Goal: Obtain resource: Download file/media

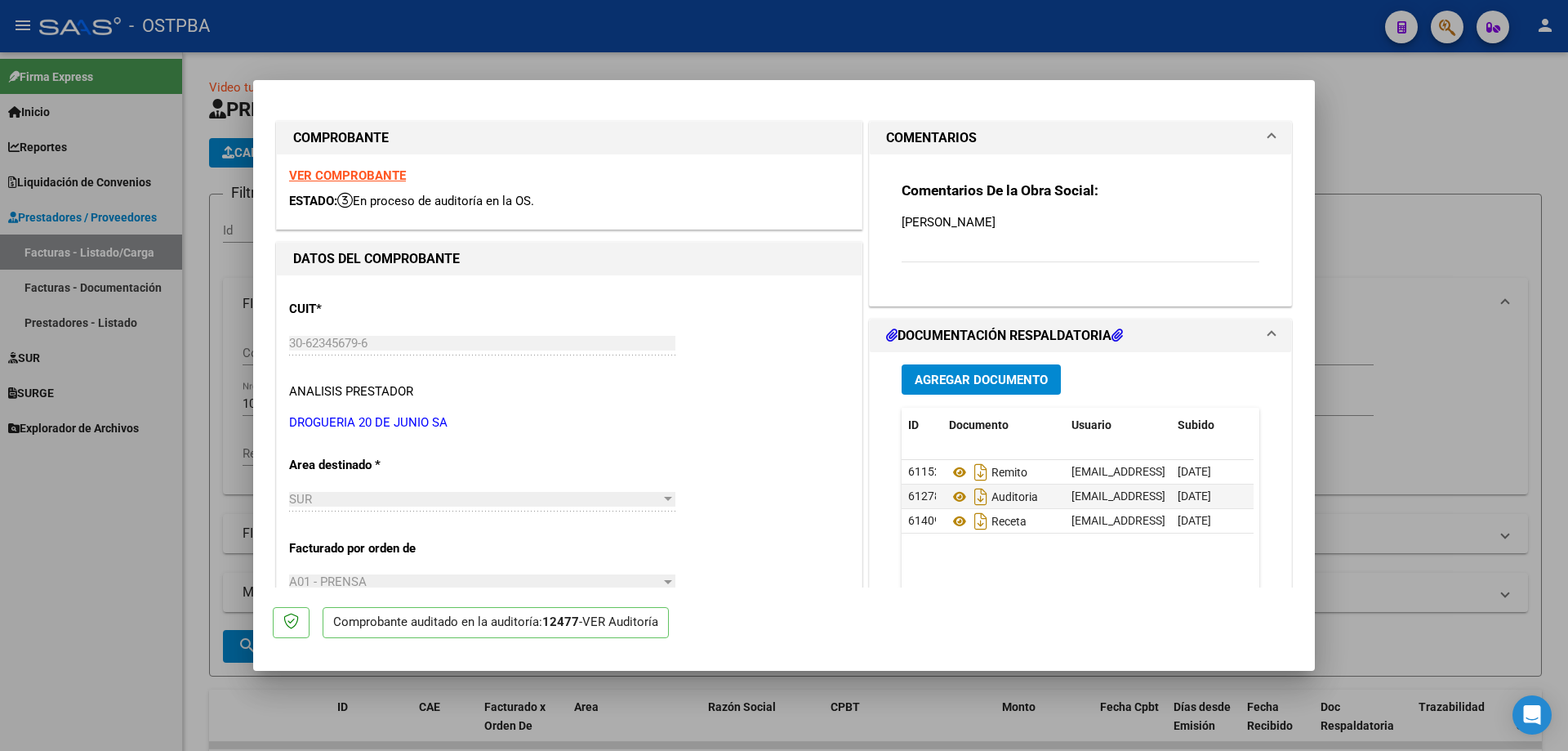
scroll to position [150, 0]
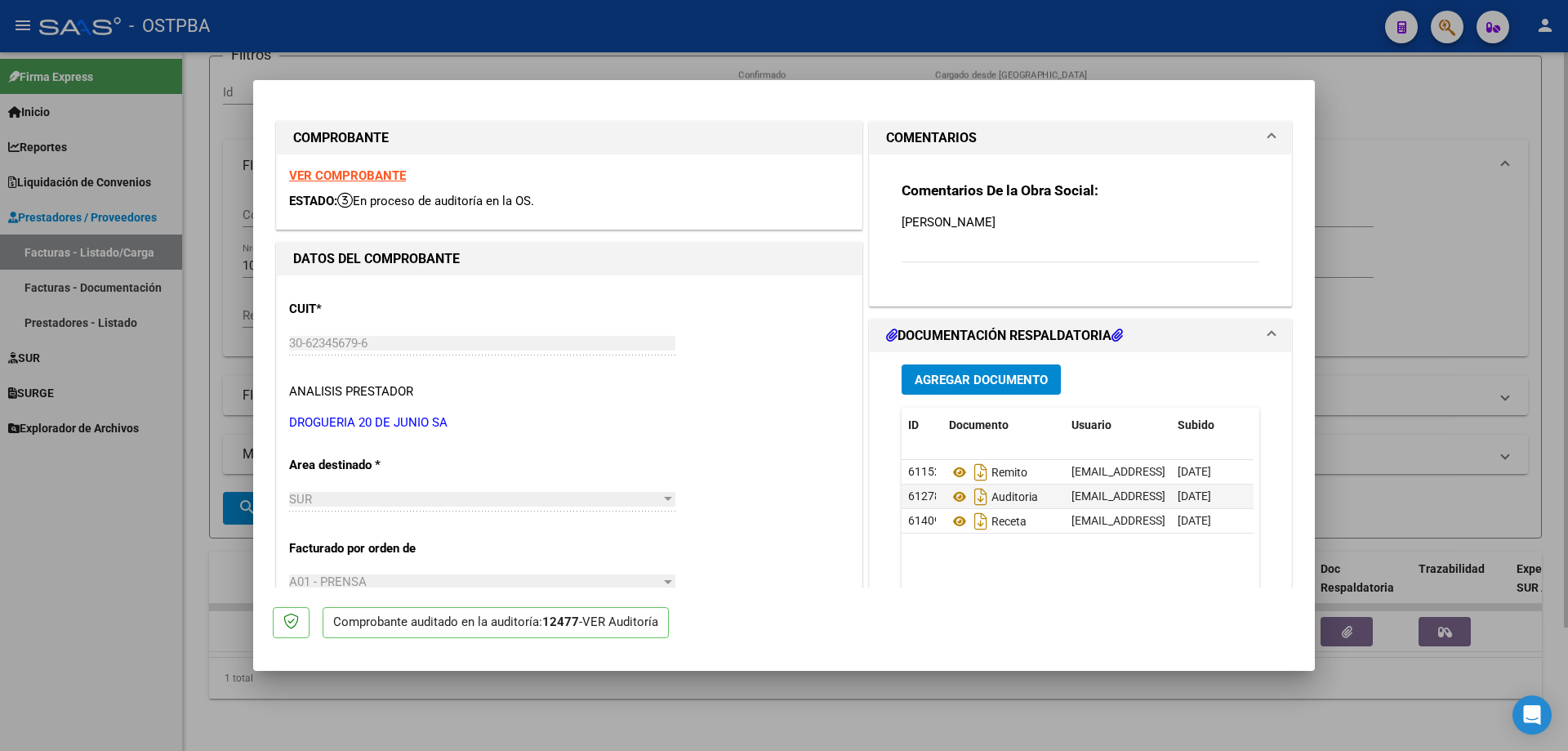
click at [436, 711] on div at bounding box center [784, 375] width 1568 height 751
type input "$ 0,00"
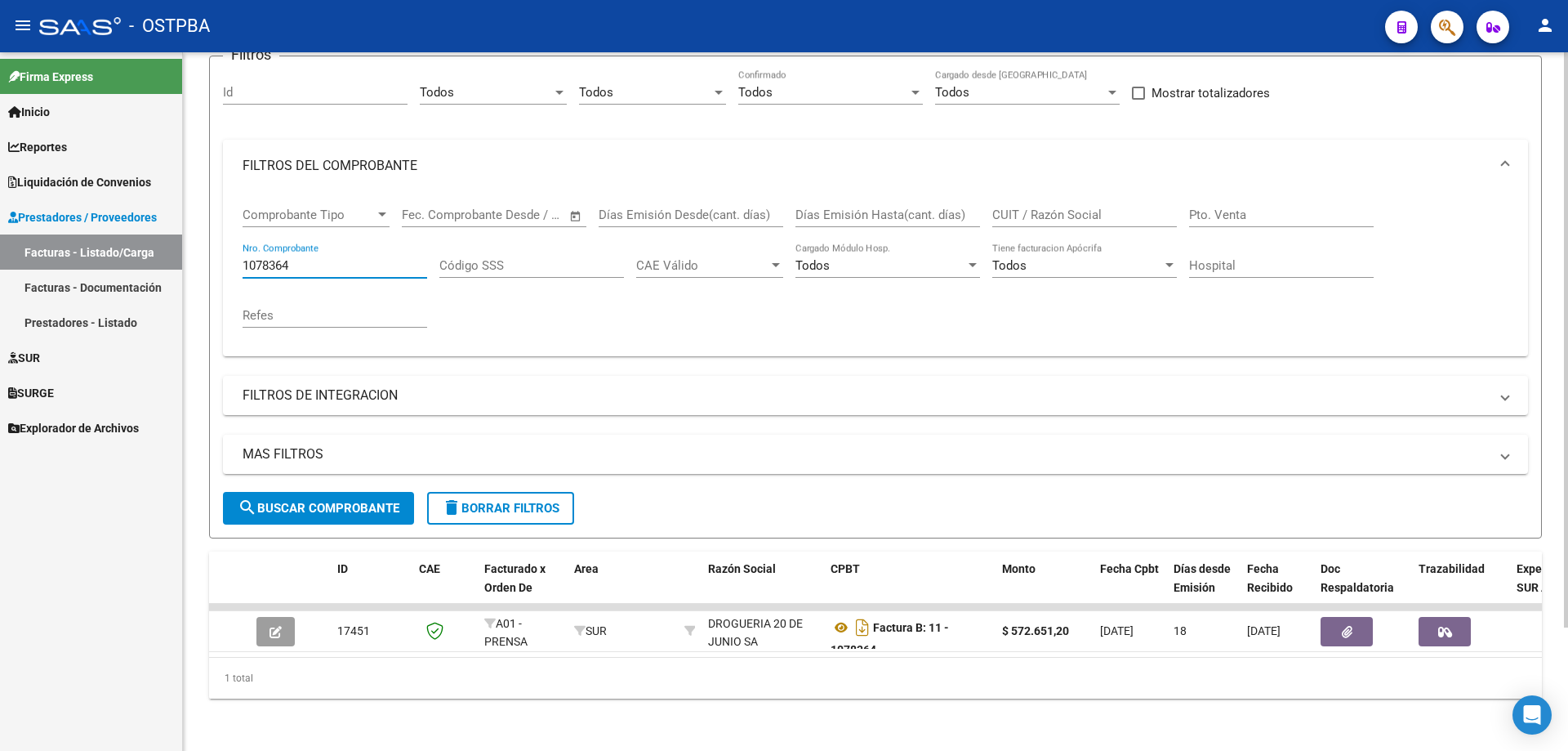
click at [329, 258] on input "1078364" at bounding box center [335, 265] width 185 height 14
type input "1"
type input "20544"
click at [298, 501] on span "search Buscar Comprobante" at bounding box center [319, 507] width 162 height 14
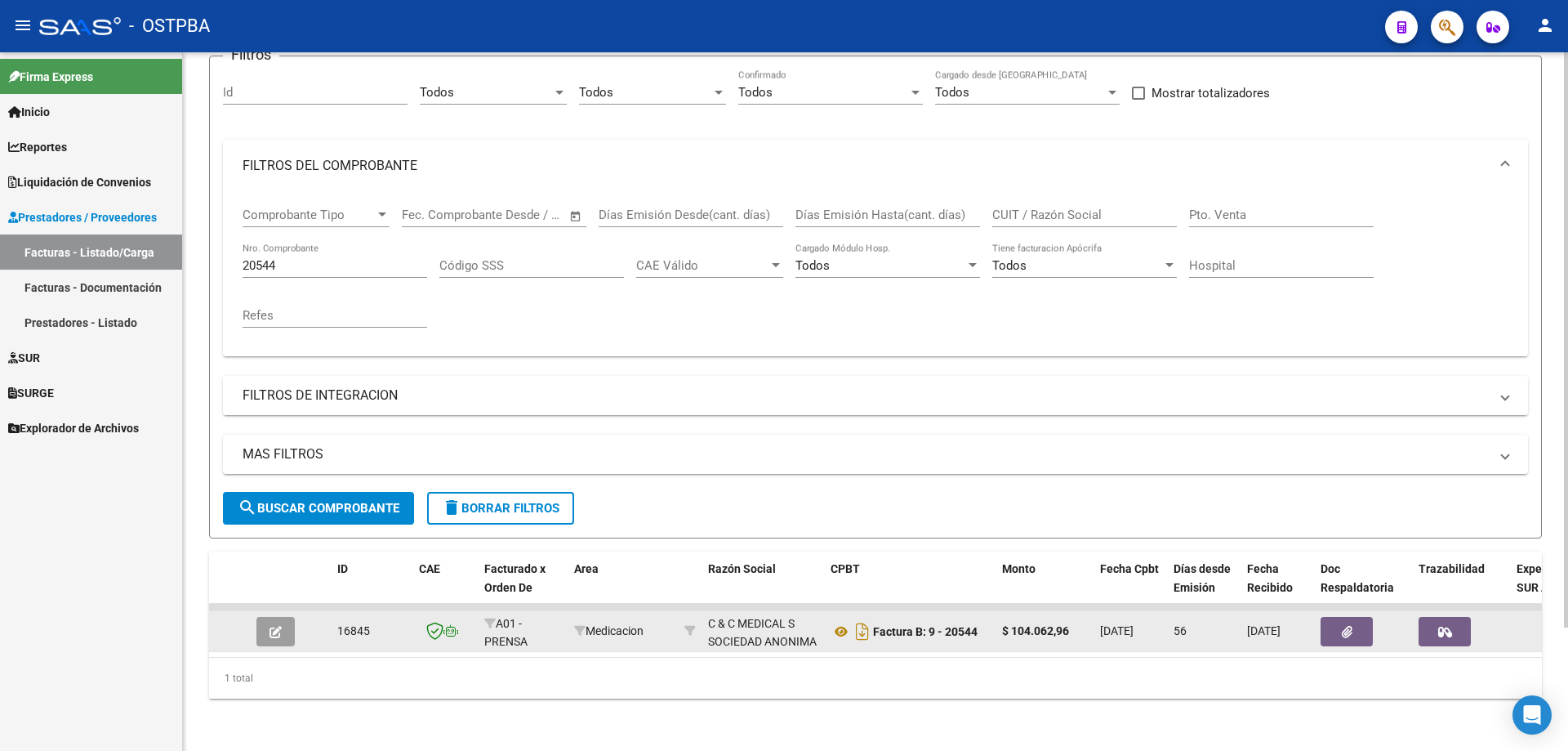
click at [277, 625] on icon "button" at bounding box center [276, 631] width 13 height 13
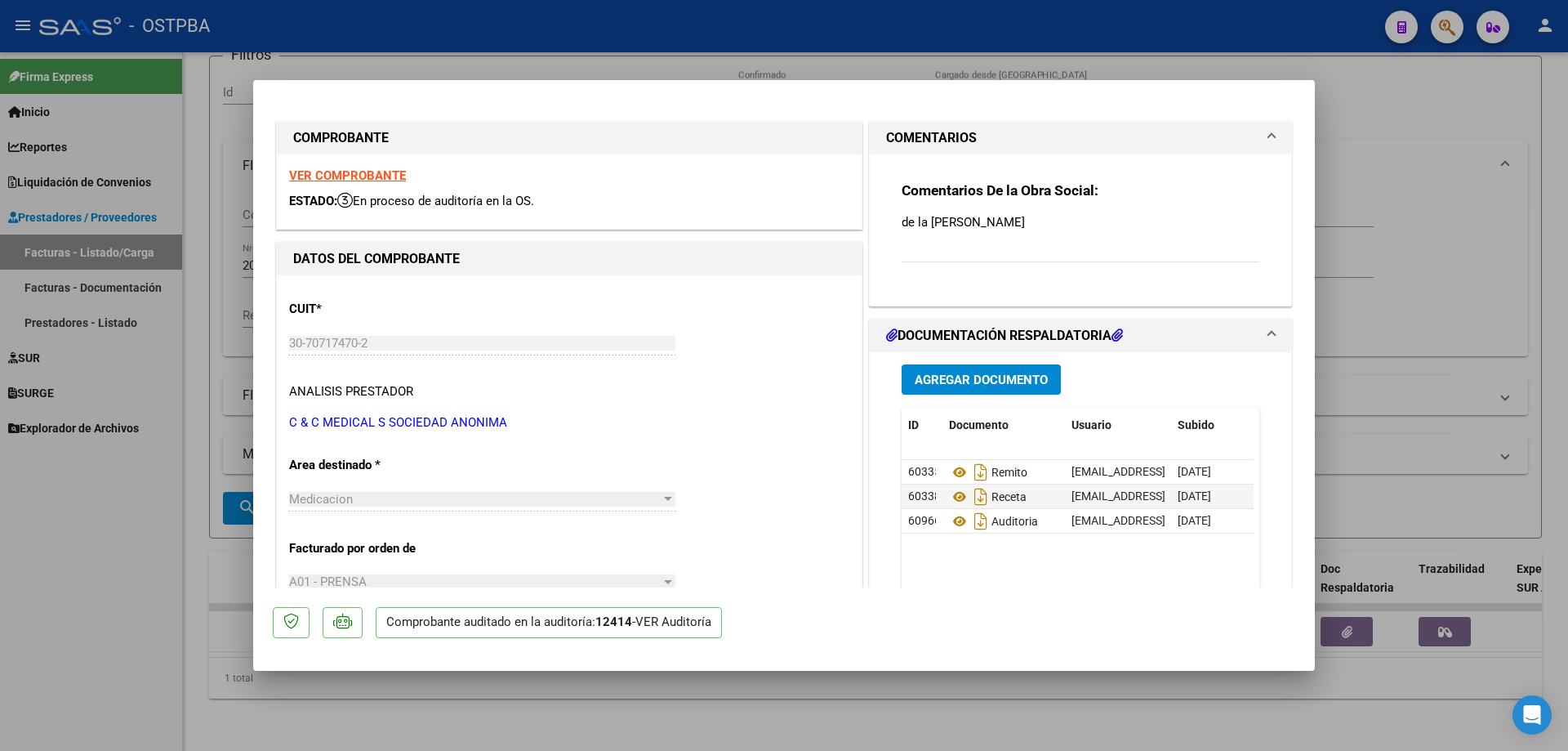
click at [330, 170] on strong "VER COMPROBANTE" at bounding box center [347, 175] width 117 height 14
click at [949, 469] on icon at bounding box center [959, 471] width 21 height 19
click at [958, 493] on icon at bounding box center [959, 496] width 21 height 19
click at [951, 519] on icon at bounding box center [959, 521] width 21 height 19
click at [658, 722] on div at bounding box center [784, 375] width 1568 height 751
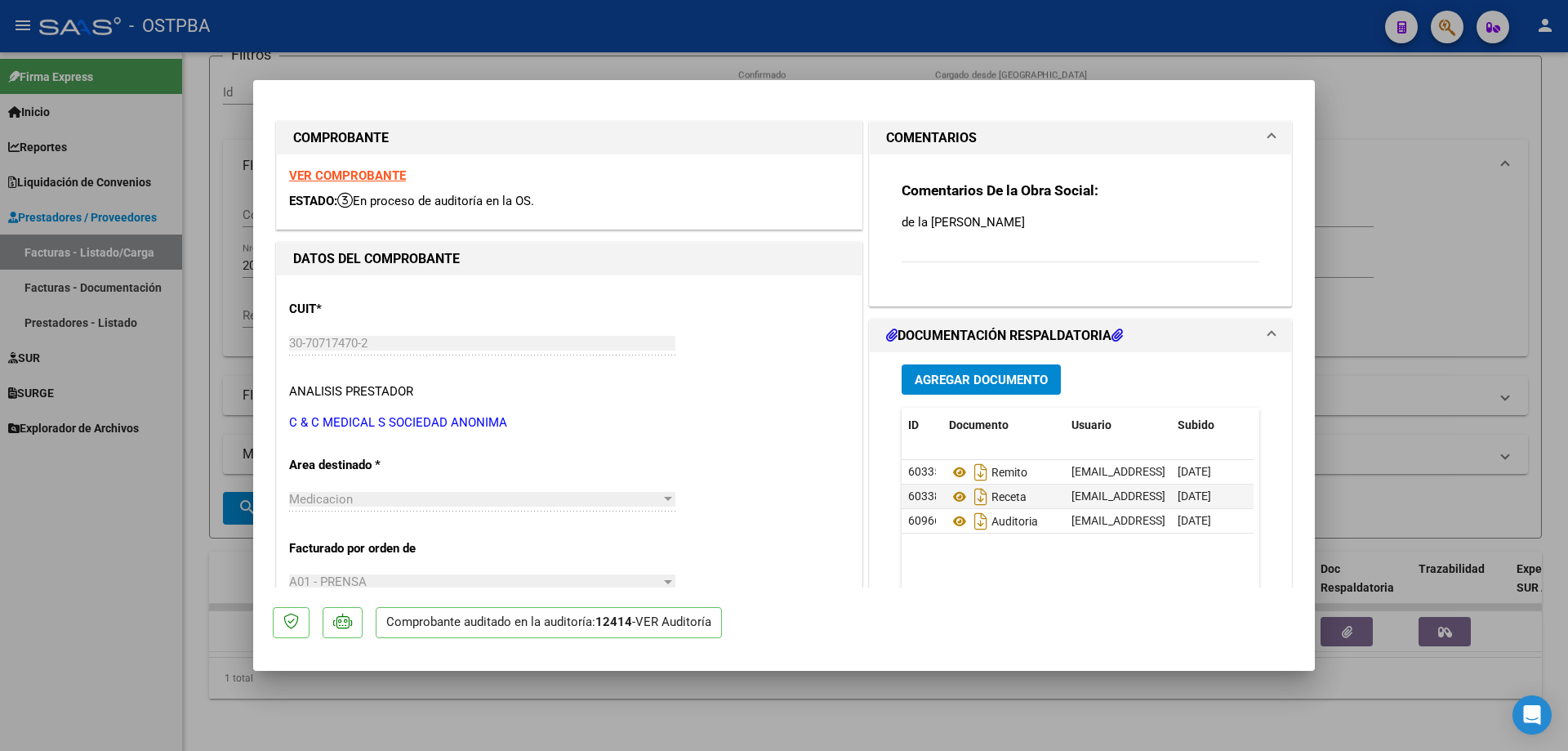
type input "$ 0,00"
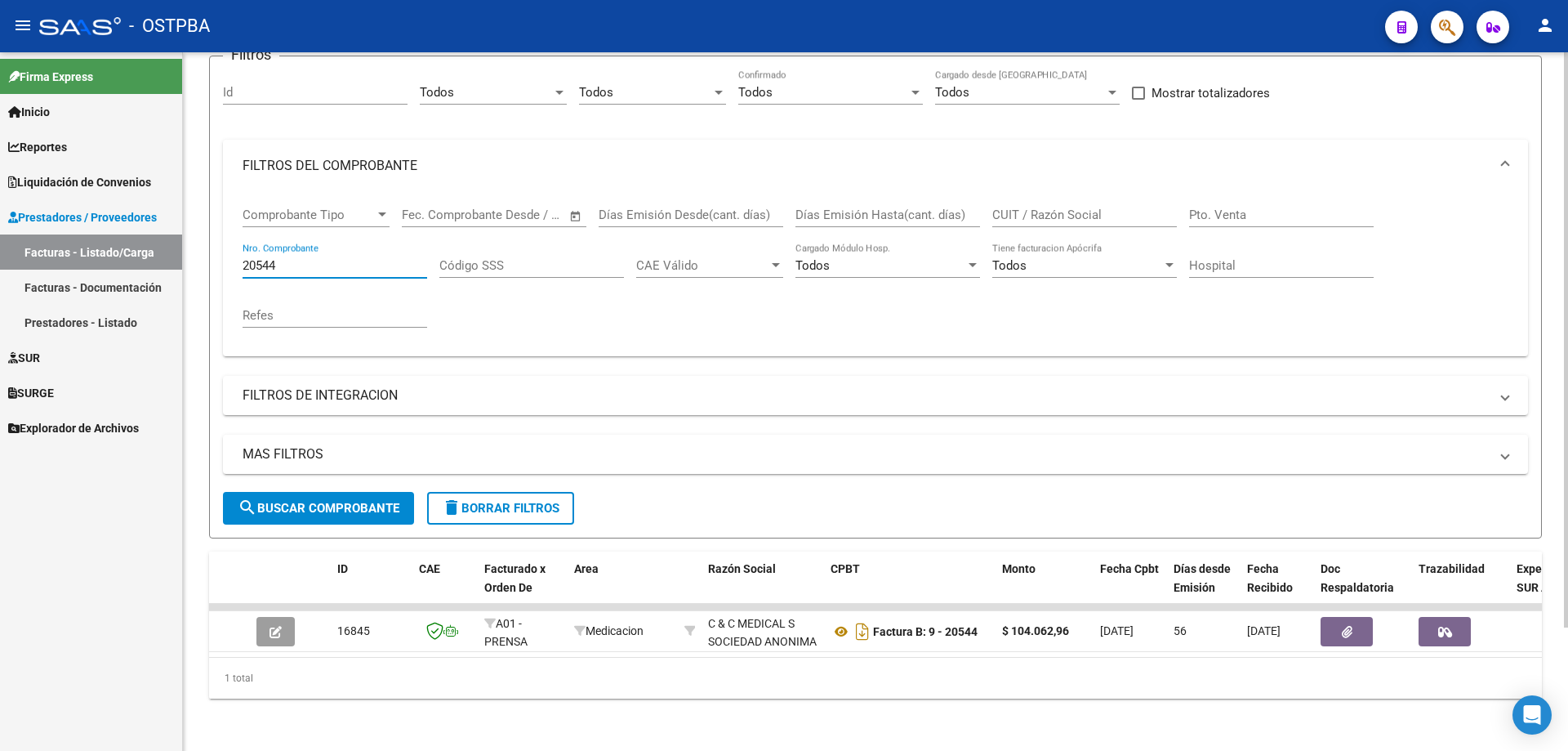
click at [341, 258] on input "20544" at bounding box center [335, 265] width 185 height 14
type input "2"
click at [305, 501] on span "search Buscar Comprobante" at bounding box center [319, 507] width 162 height 14
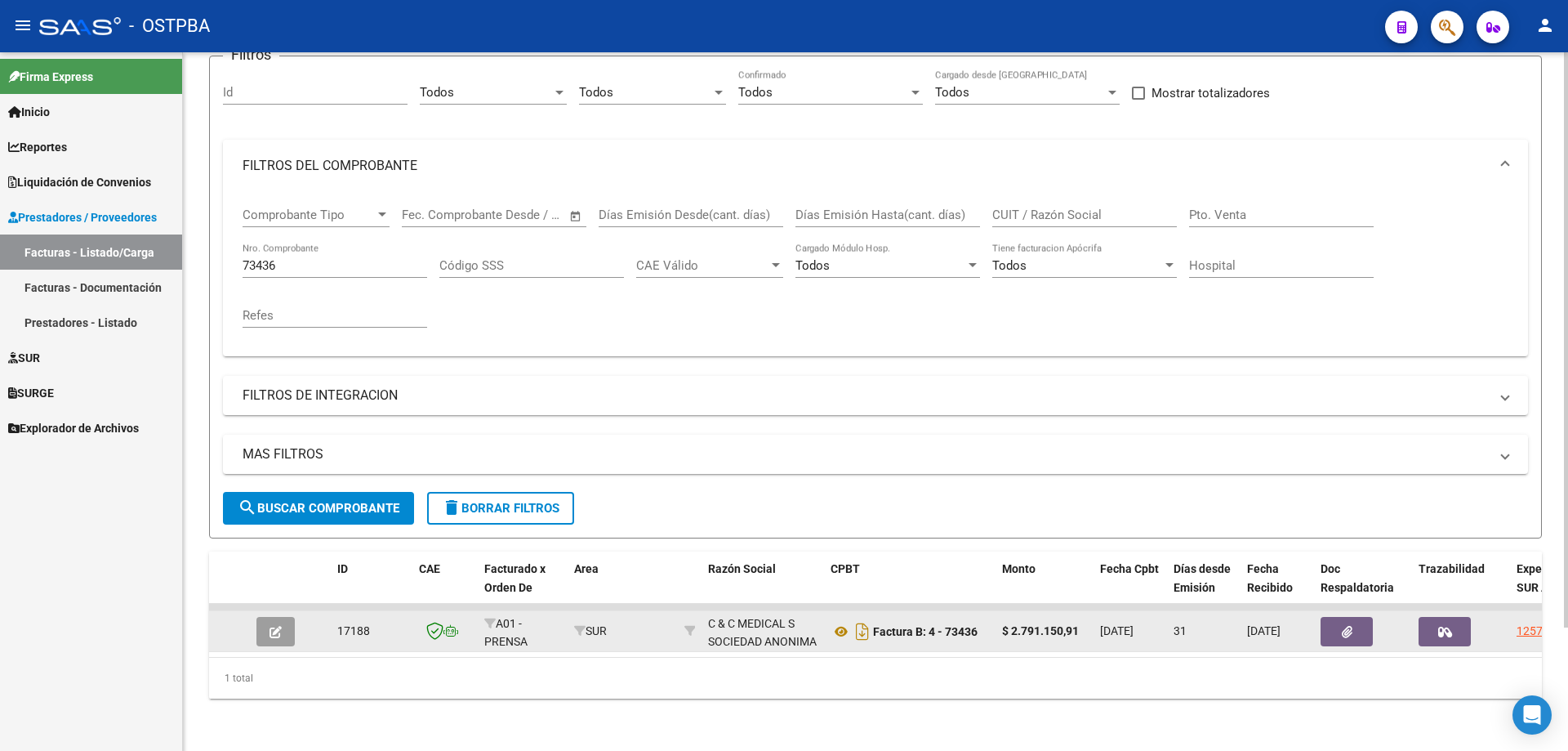
click at [280, 625] on icon "button" at bounding box center [276, 631] width 13 height 13
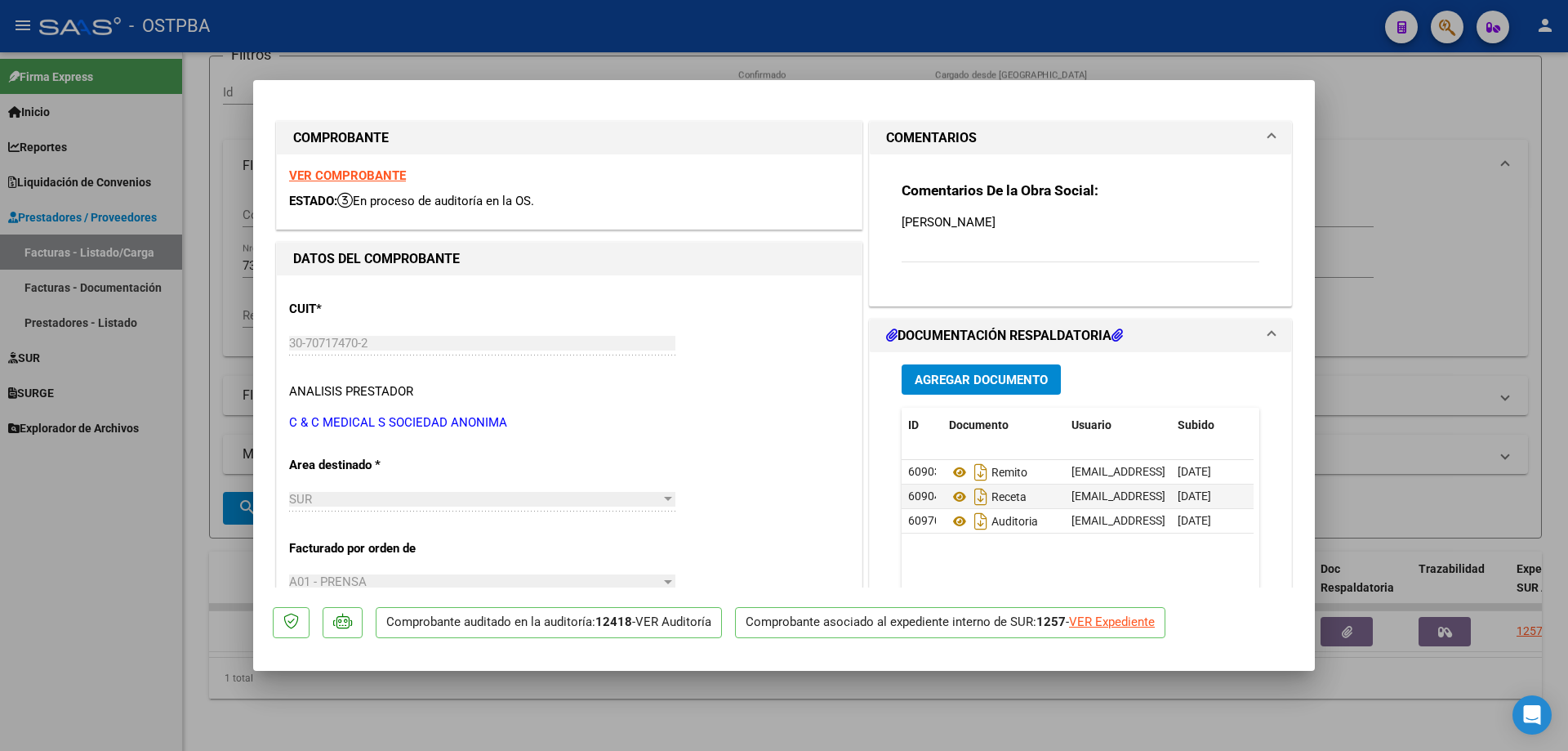
click at [357, 175] on strong "VER COMPROBANTE" at bounding box center [347, 175] width 117 height 14
click at [949, 469] on icon at bounding box center [959, 471] width 21 height 19
click at [956, 472] on icon at bounding box center [959, 471] width 21 height 19
click at [955, 495] on icon at bounding box center [959, 496] width 21 height 19
click at [955, 515] on icon at bounding box center [959, 521] width 21 height 19
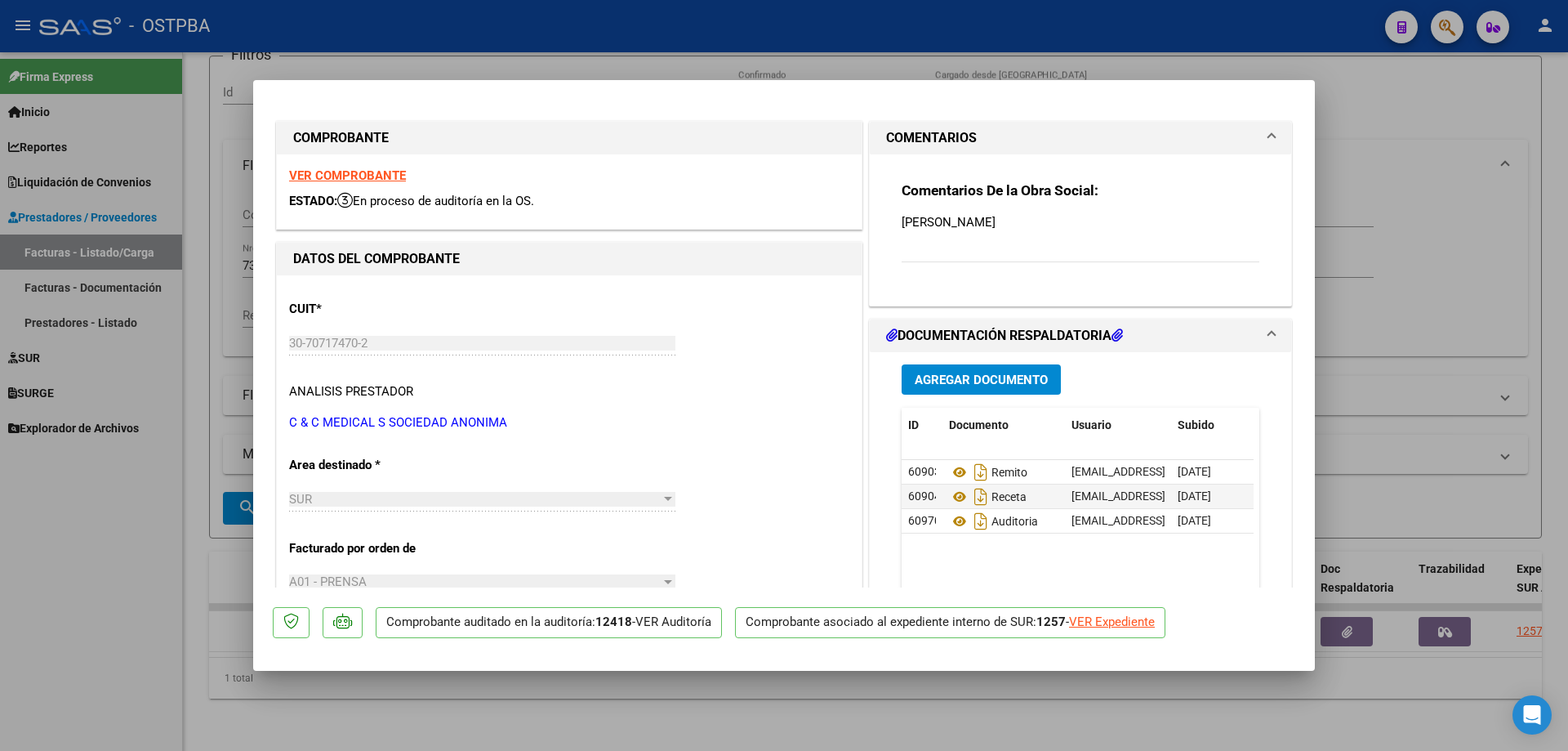
click at [763, 710] on div at bounding box center [784, 375] width 1568 height 751
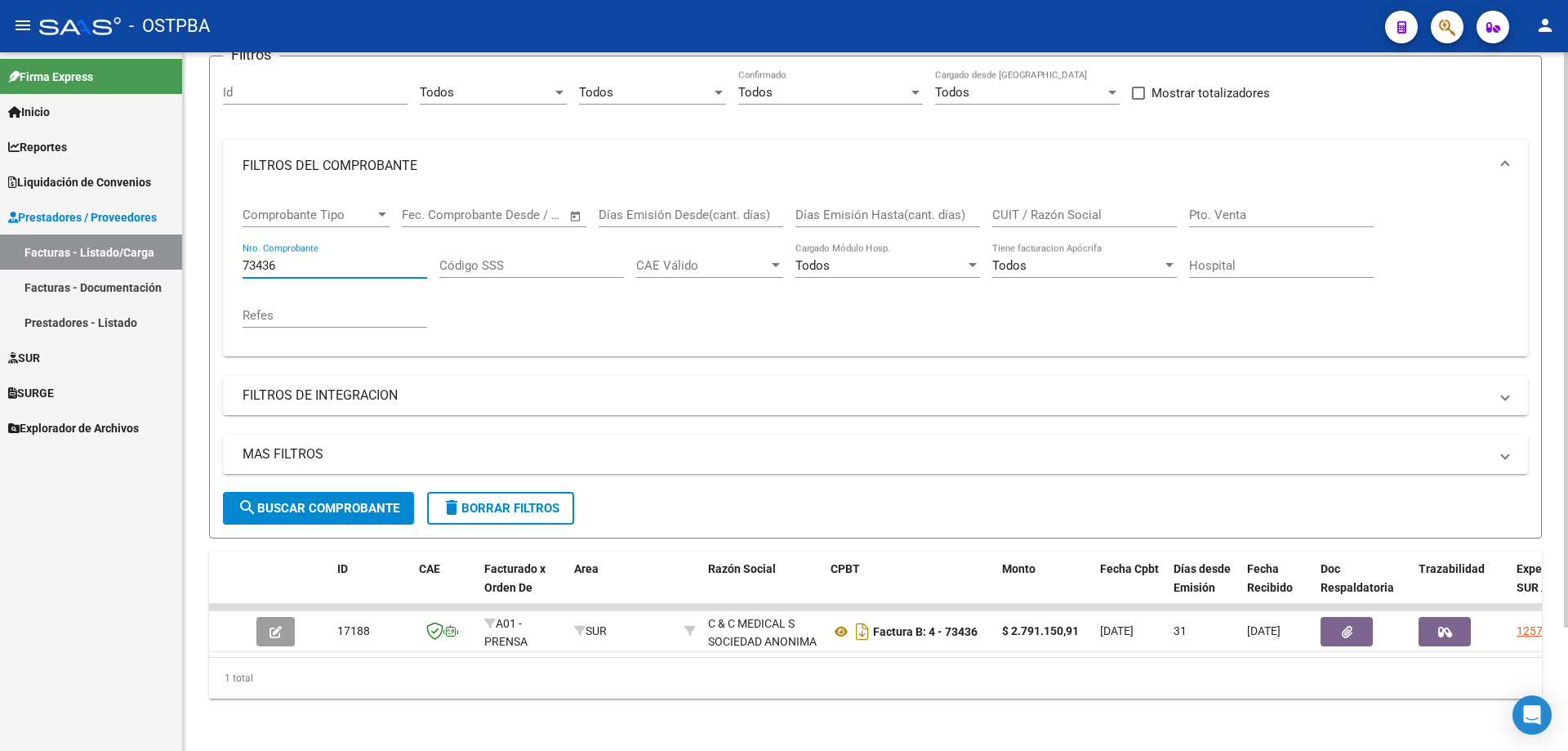
click at [335, 258] on input "73436" at bounding box center [335, 265] width 185 height 14
type input "7"
type input "20993"
click at [301, 501] on span "search Buscar Comprobante" at bounding box center [319, 507] width 162 height 14
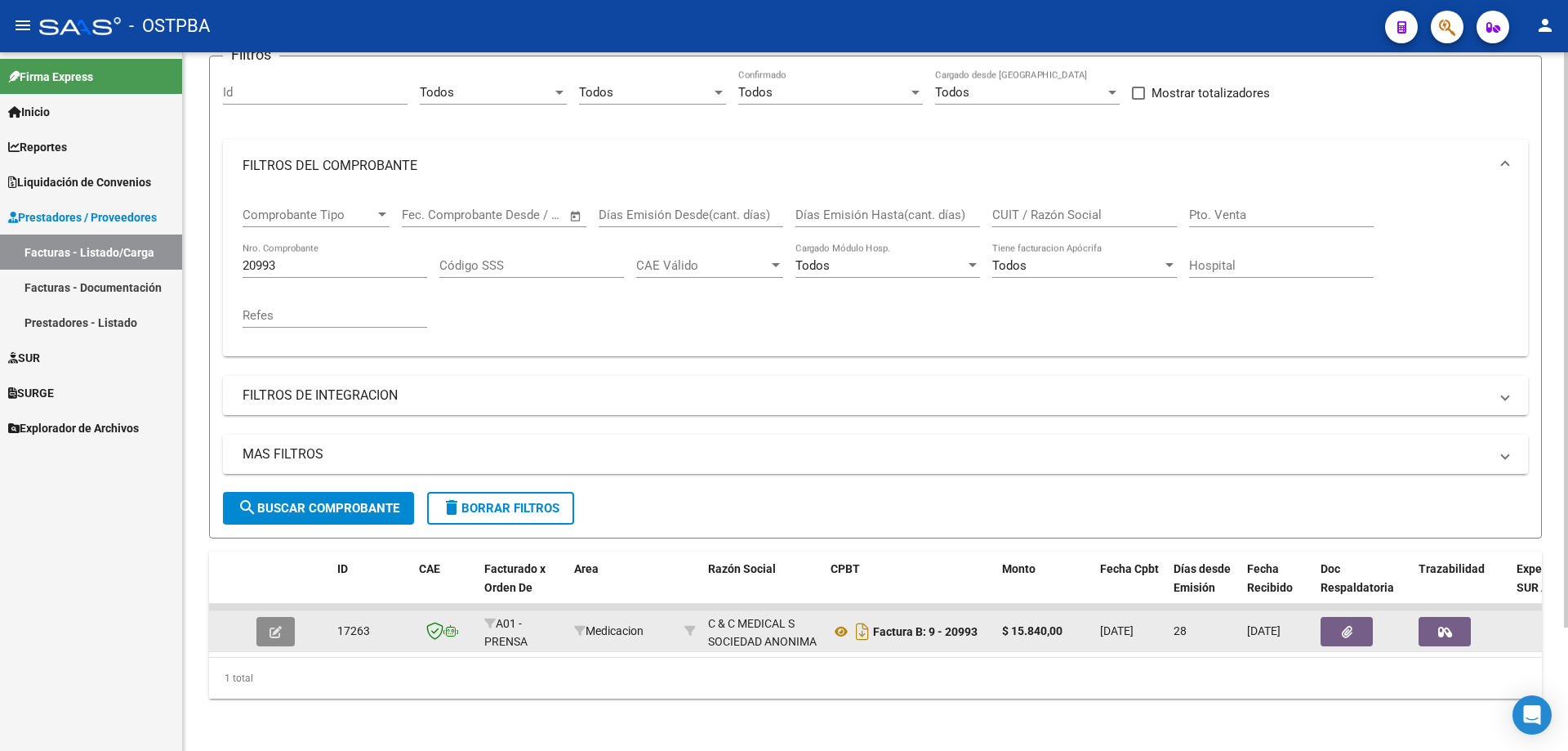
click at [277, 625] on icon "button" at bounding box center [276, 631] width 13 height 13
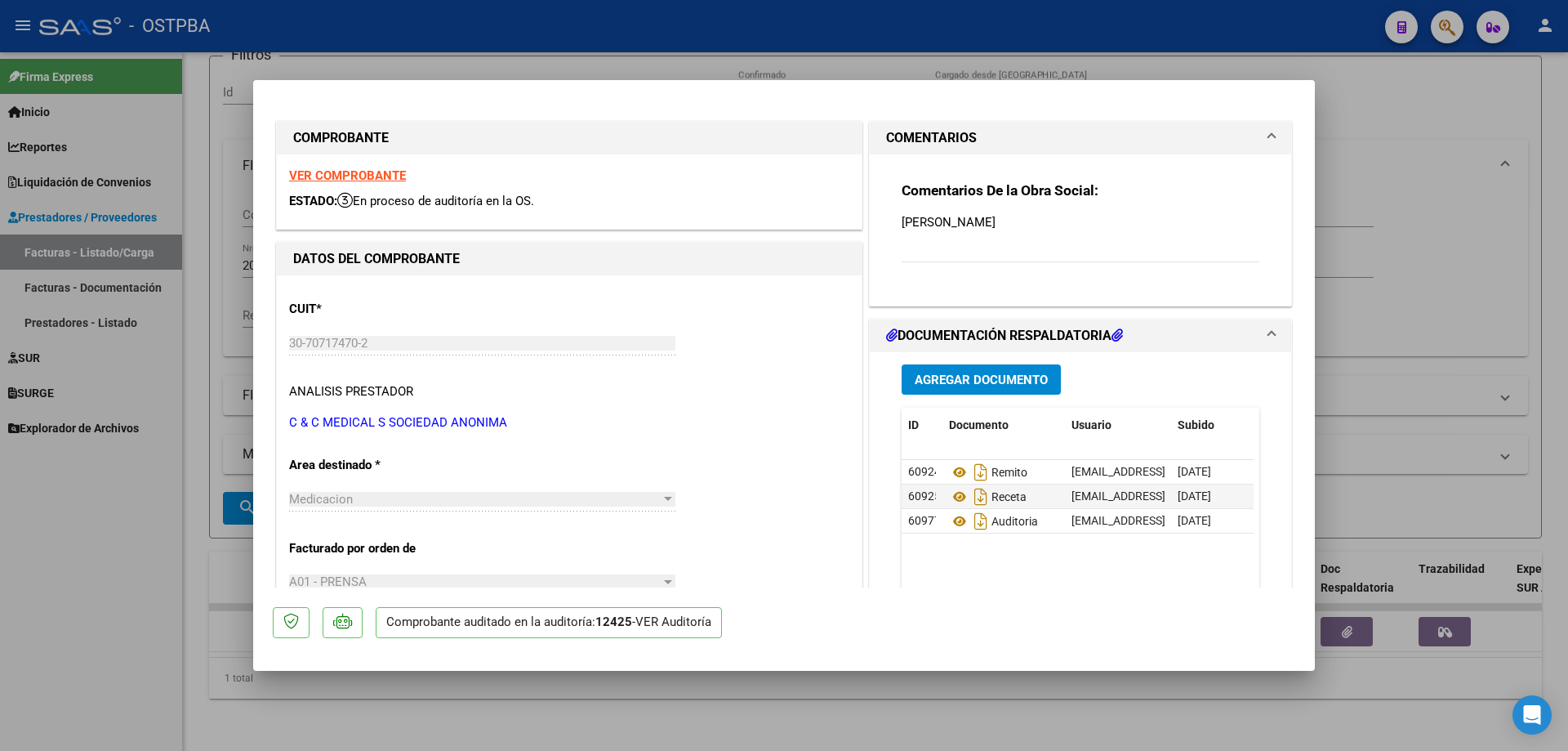
click at [332, 171] on strong "VER COMPROBANTE" at bounding box center [347, 175] width 117 height 14
click at [953, 474] on icon at bounding box center [959, 471] width 21 height 19
click at [955, 498] on icon at bounding box center [959, 496] width 21 height 19
click at [949, 518] on icon at bounding box center [959, 521] width 21 height 19
click at [1445, 117] on div at bounding box center [784, 375] width 1568 height 751
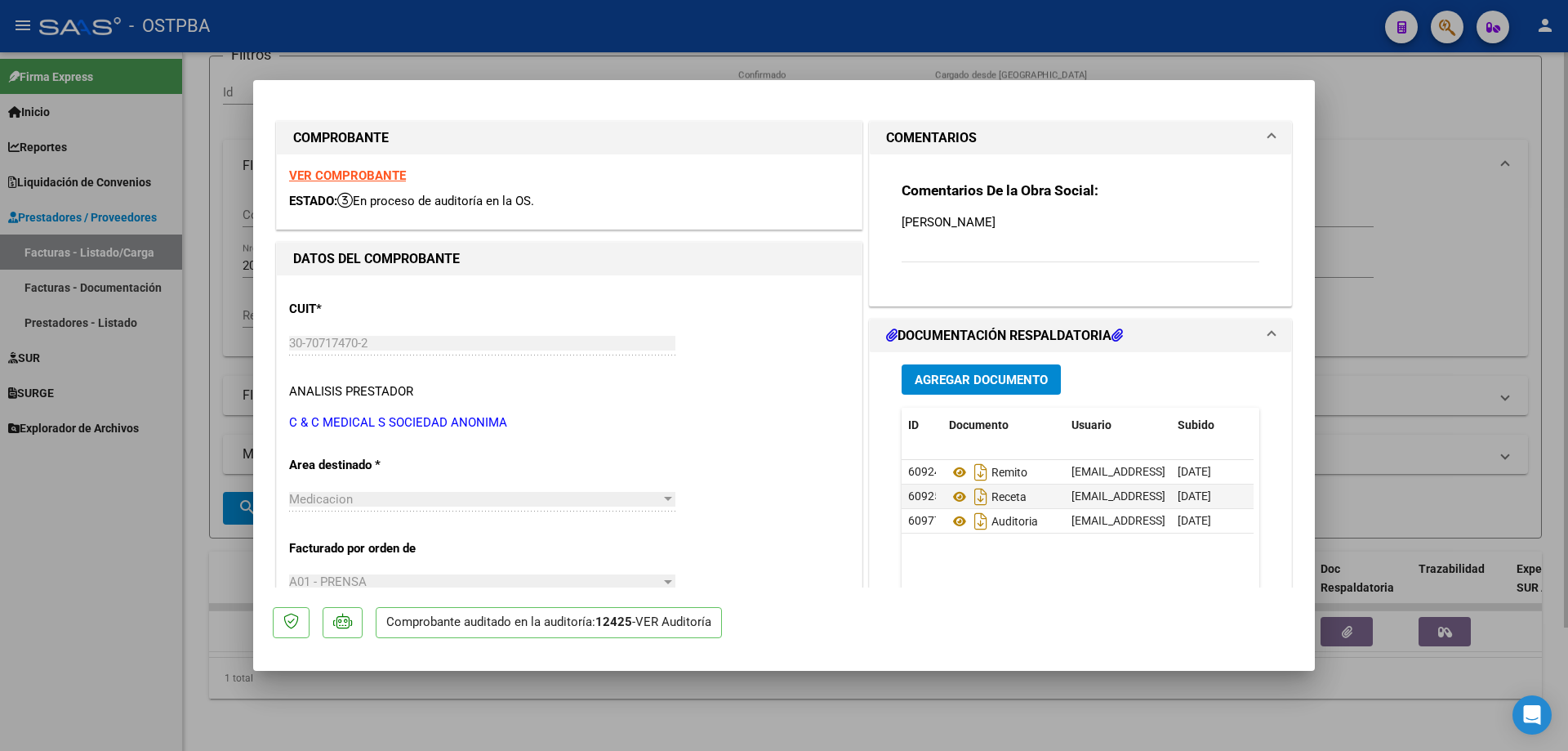
type input "$ 0,00"
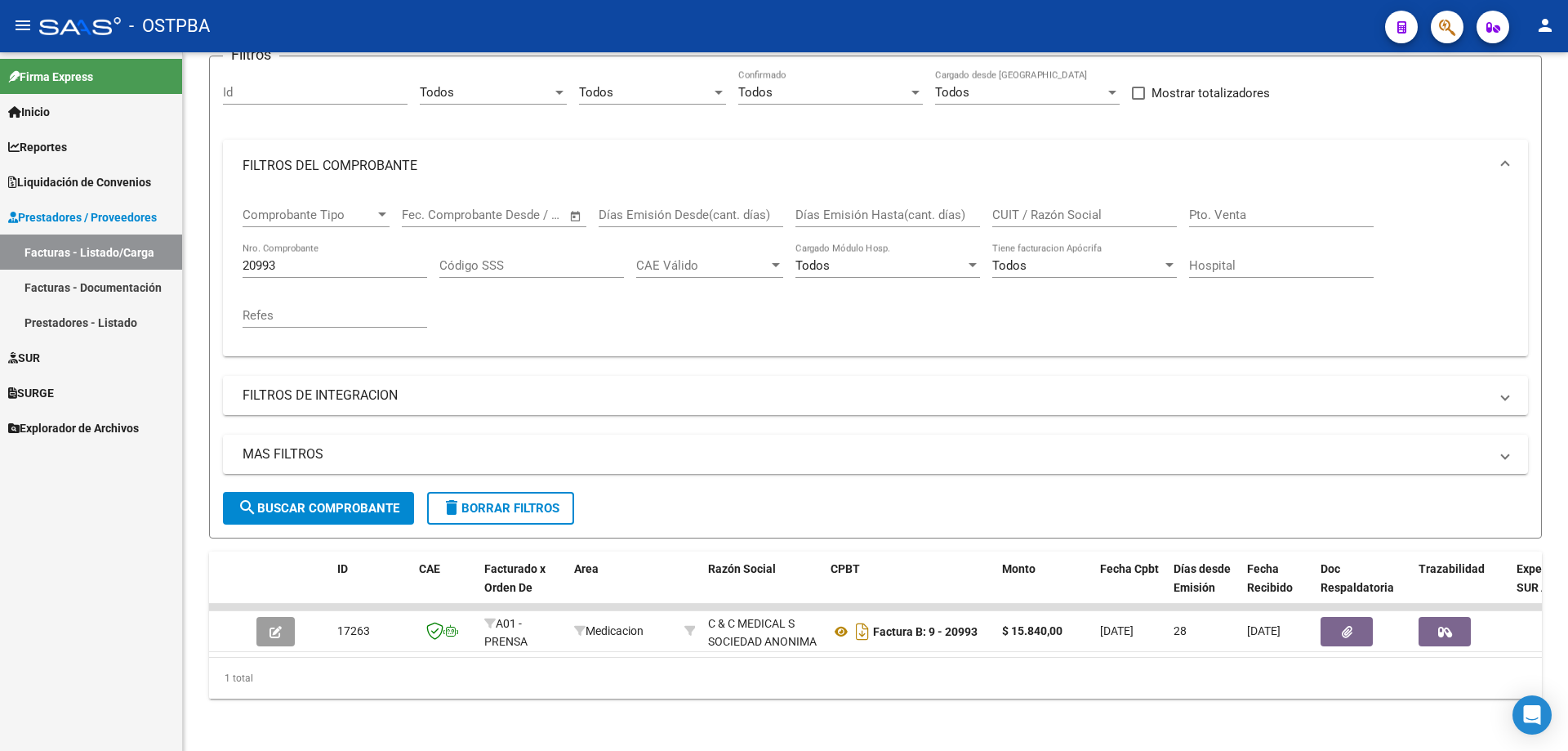
click at [1549, 24] on mat-icon "person" at bounding box center [1545, 24] width 19 height 19
click at [1513, 108] on button "exit_to_app Salir" at bounding box center [1512, 108] width 99 height 40
